Goal: Go to known website: Access a specific website the user already knows

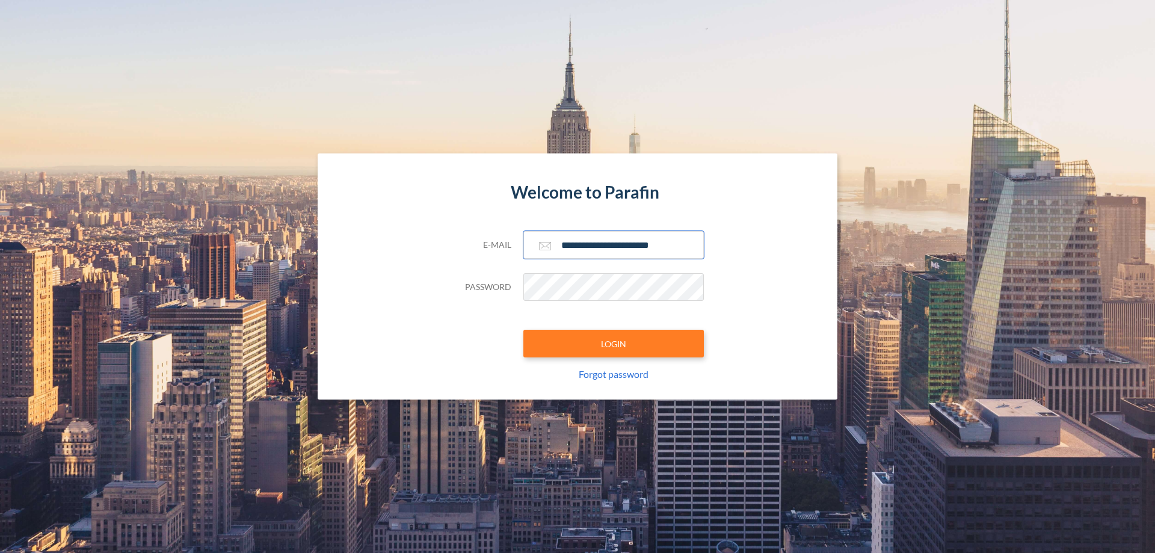
type input "**********"
click at [614, 344] on button "LOGIN" at bounding box center [613, 344] width 180 height 28
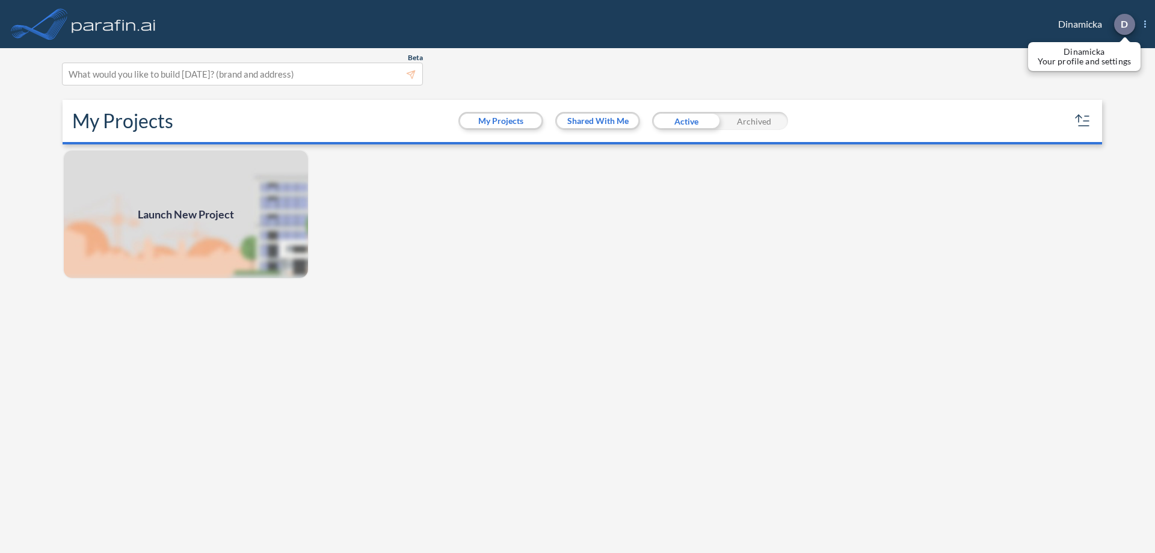
click at [1124, 24] on p "D" at bounding box center [1124, 24] width 7 height 11
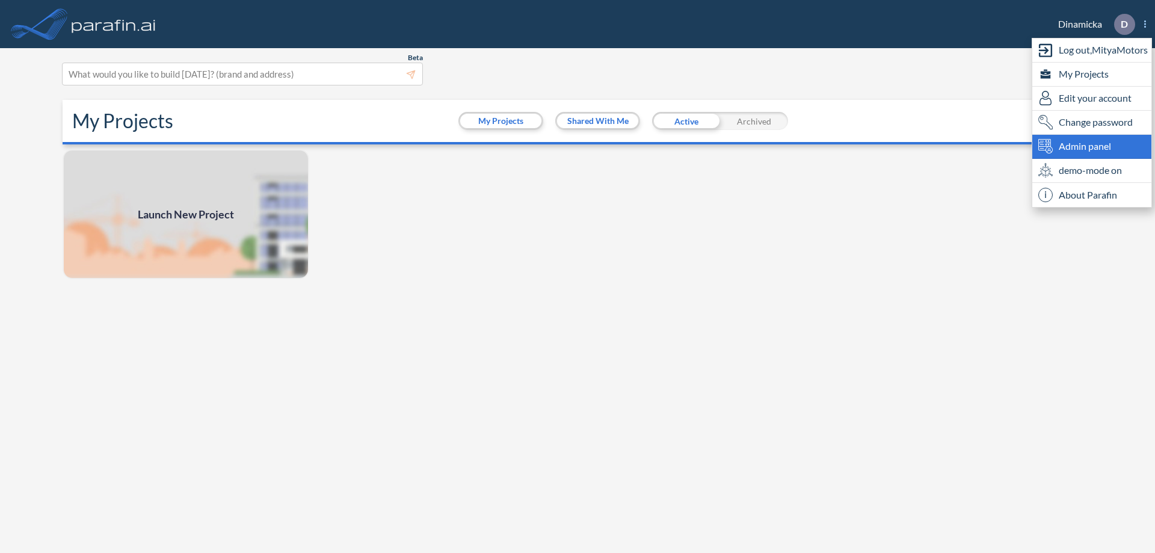
click at [1092, 146] on span "Admin panel" at bounding box center [1085, 146] width 52 height 14
